Goal: Information Seeking & Learning: Check status

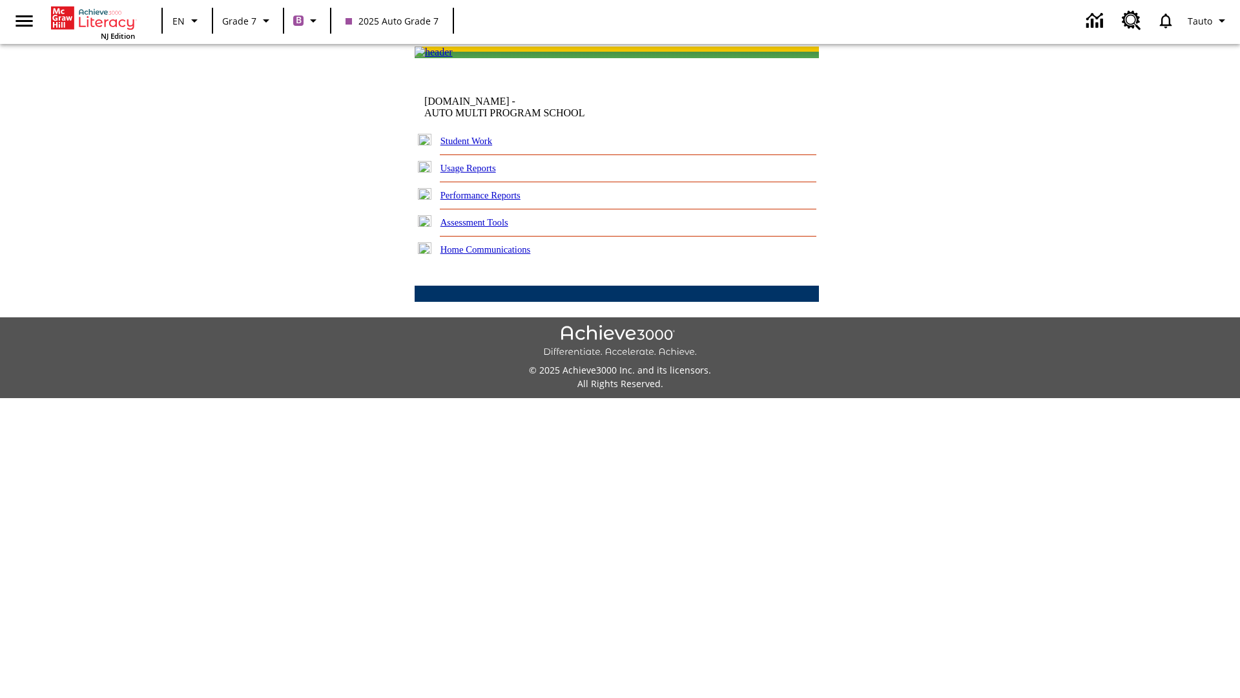
click at [494, 200] on link "Performance Reports" at bounding box center [481, 195] width 80 height 10
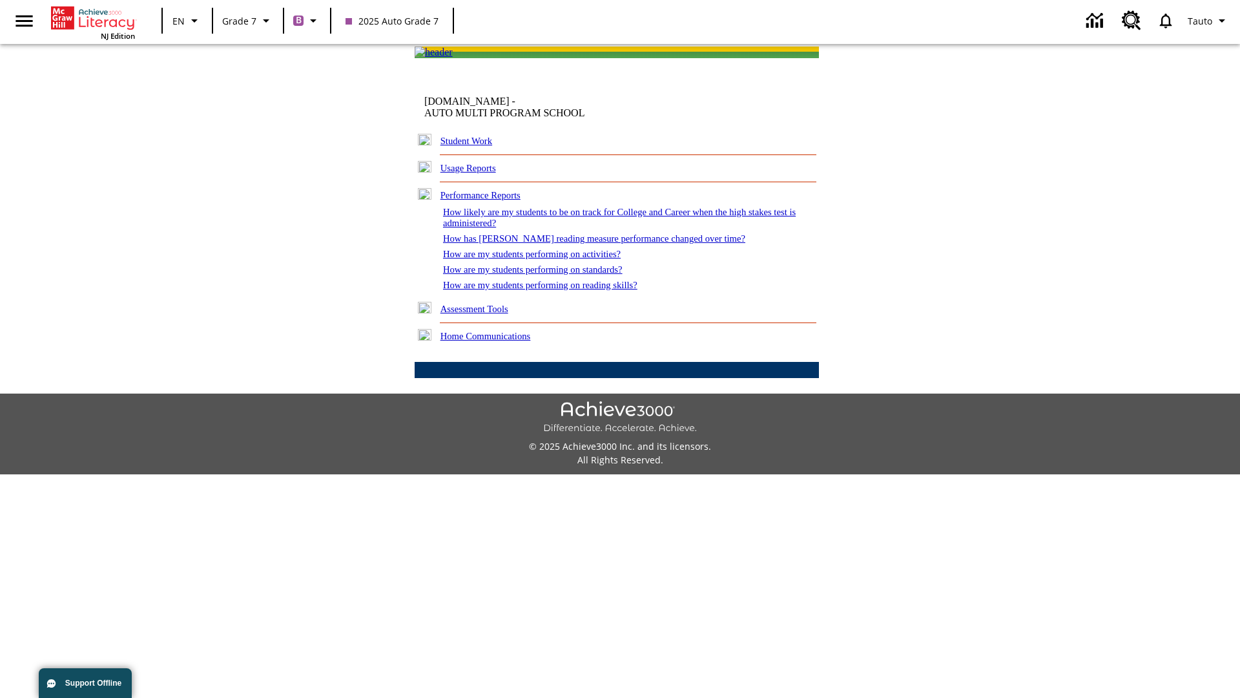
click at [544, 259] on link "How are my students performing on activities?" at bounding box center [532, 254] width 178 height 10
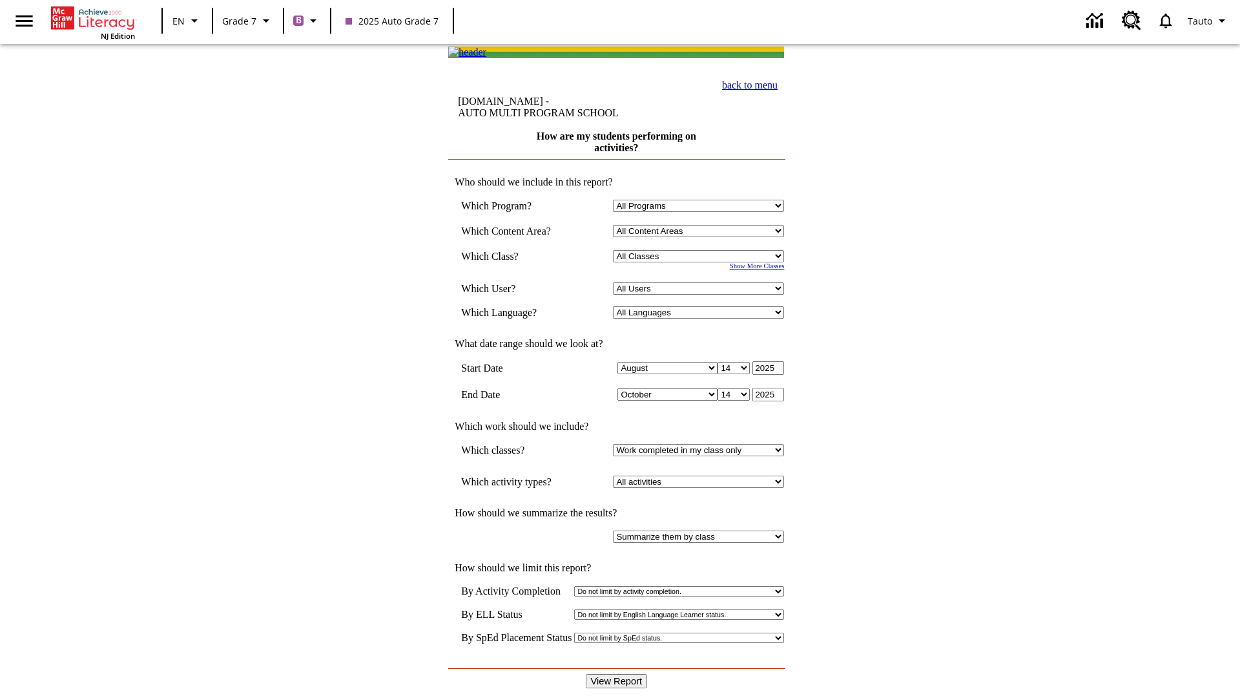
click at [617, 674] on input "View Report" at bounding box center [617, 681] width 62 height 14
select select "21437138"
select select "4"
click at [617, 674] on input "View Report" at bounding box center [617, 681] width 62 height 14
